Goal: Find specific page/section: Find specific page/section

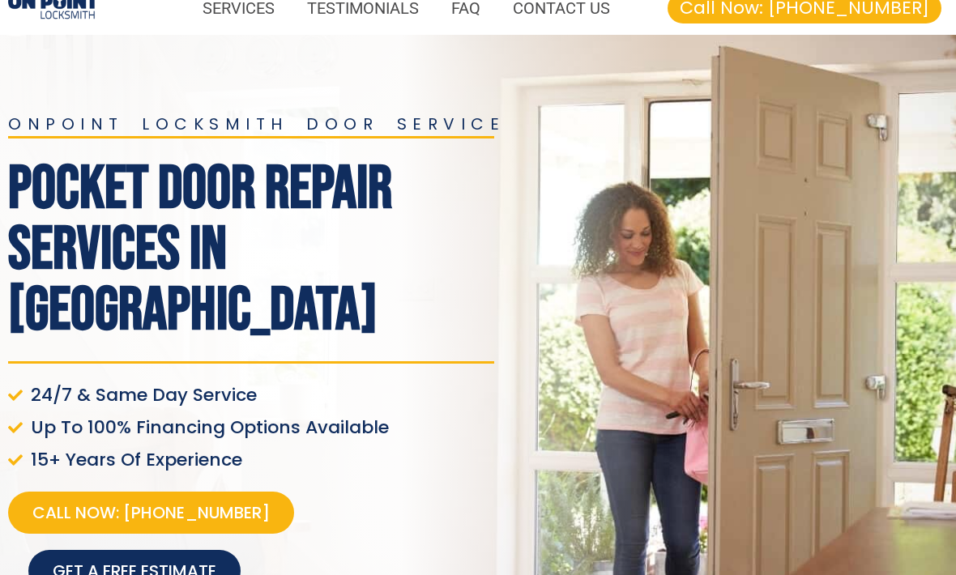
scroll to position [20, 0]
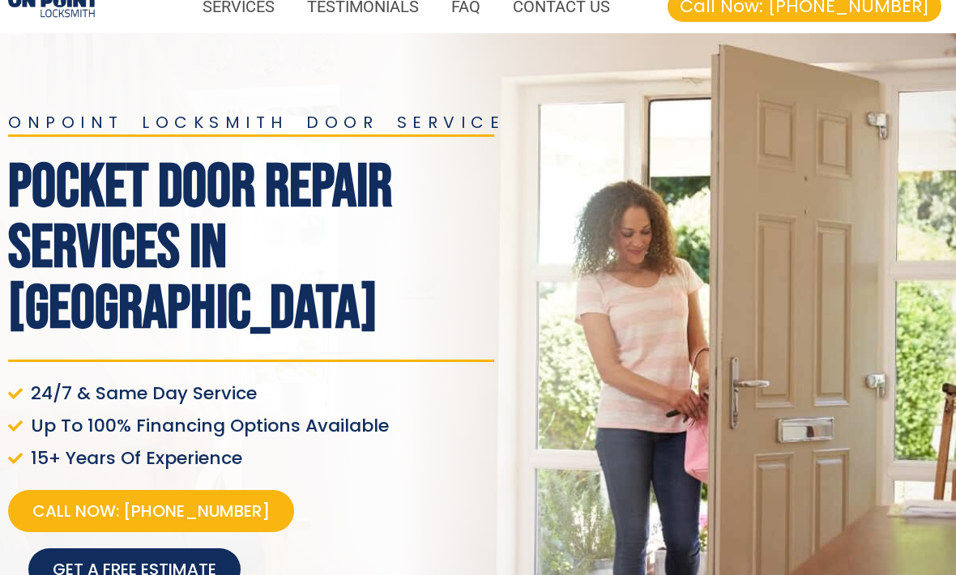
click at [566, 2] on link "CONTACT US" at bounding box center [561, 6] width 130 height 37
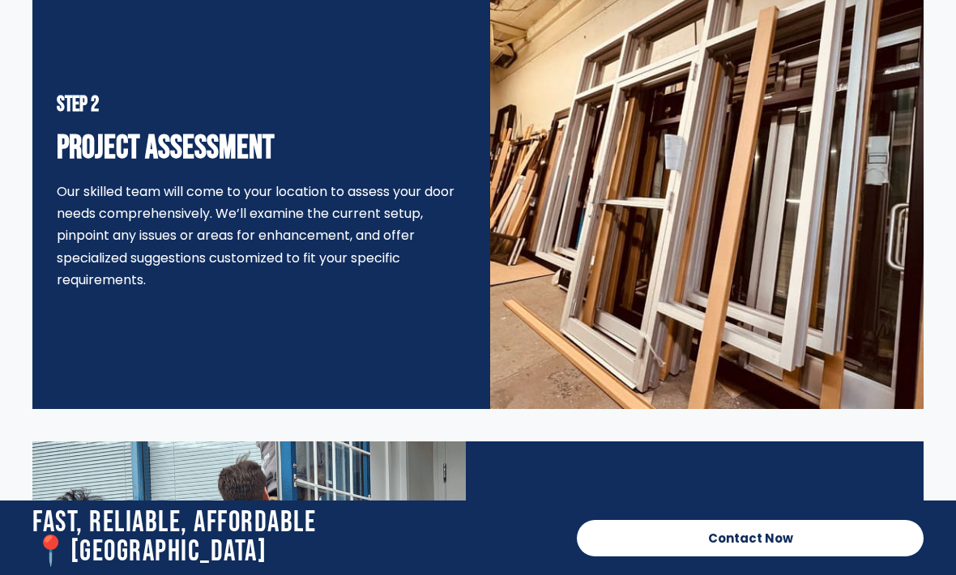
scroll to position [4496, 0]
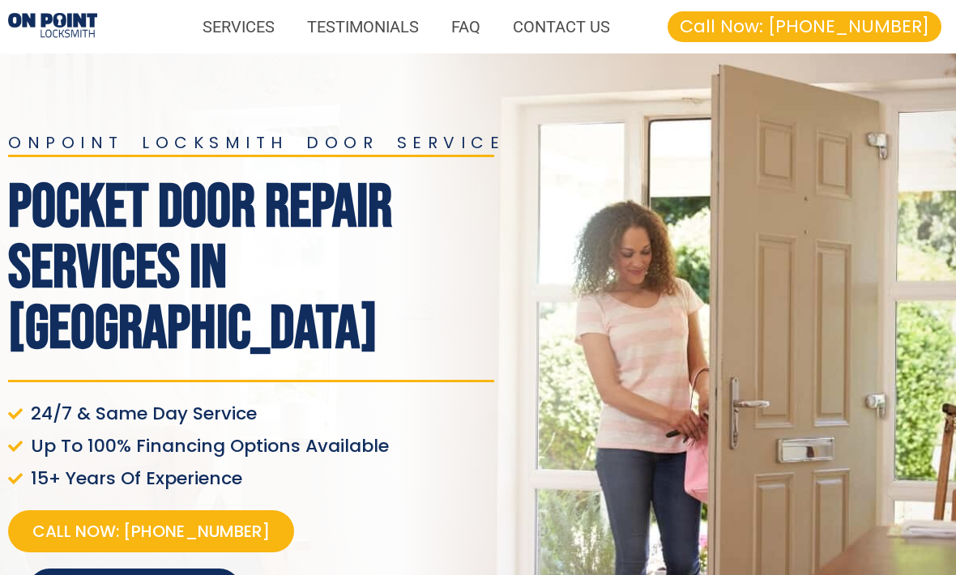
click at [243, 20] on link "SERVICES" at bounding box center [238, 26] width 104 height 37
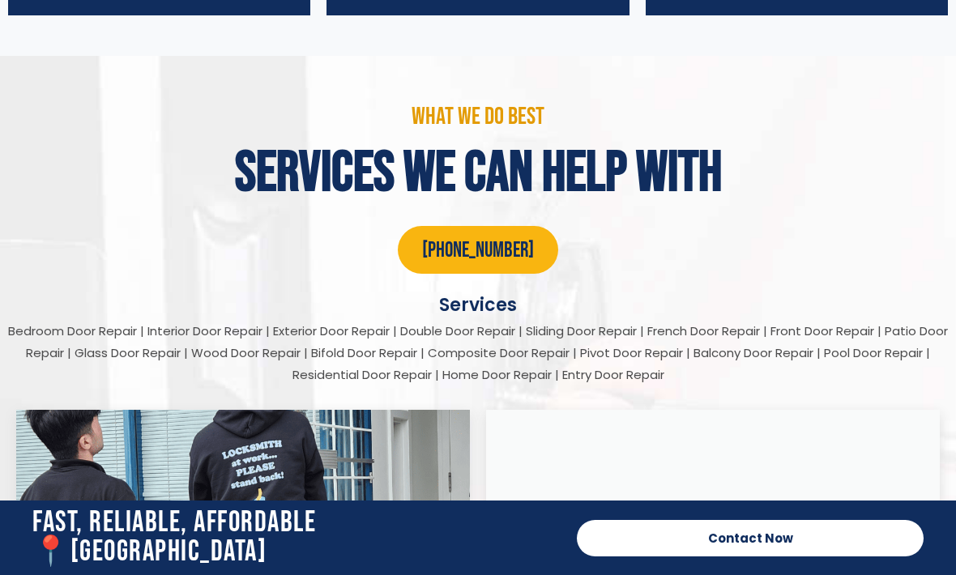
scroll to position [2592, 0]
